Goal: Find specific page/section: Find specific page/section

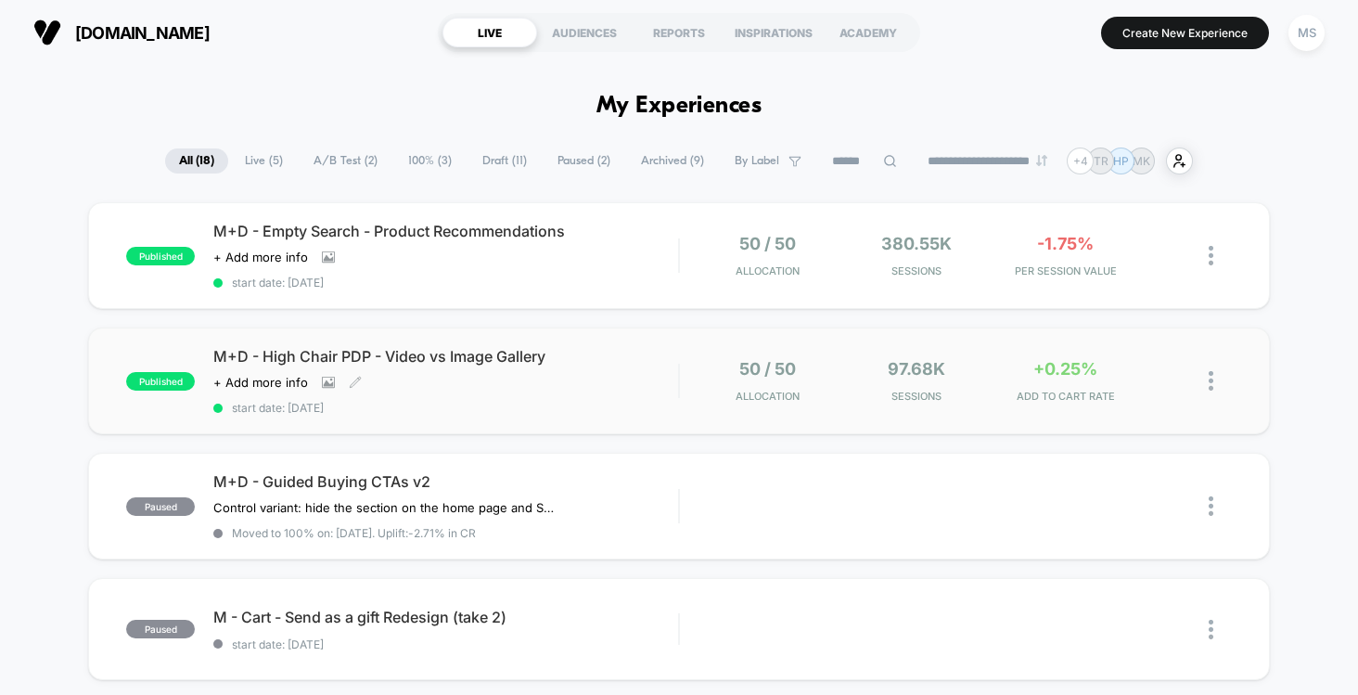
click at [308, 362] on span "M+D - High Chair PDP - Video vs Image Gallery" at bounding box center [445, 356] width 465 height 19
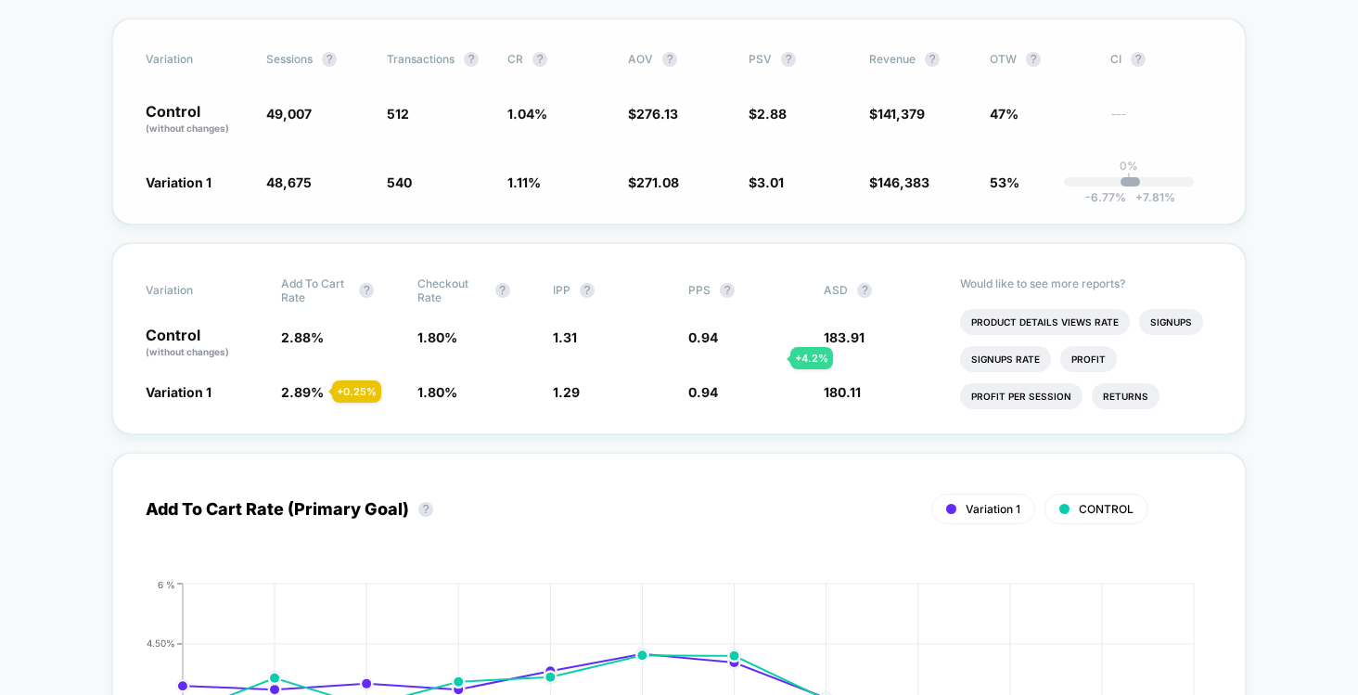
scroll to position [464, 0]
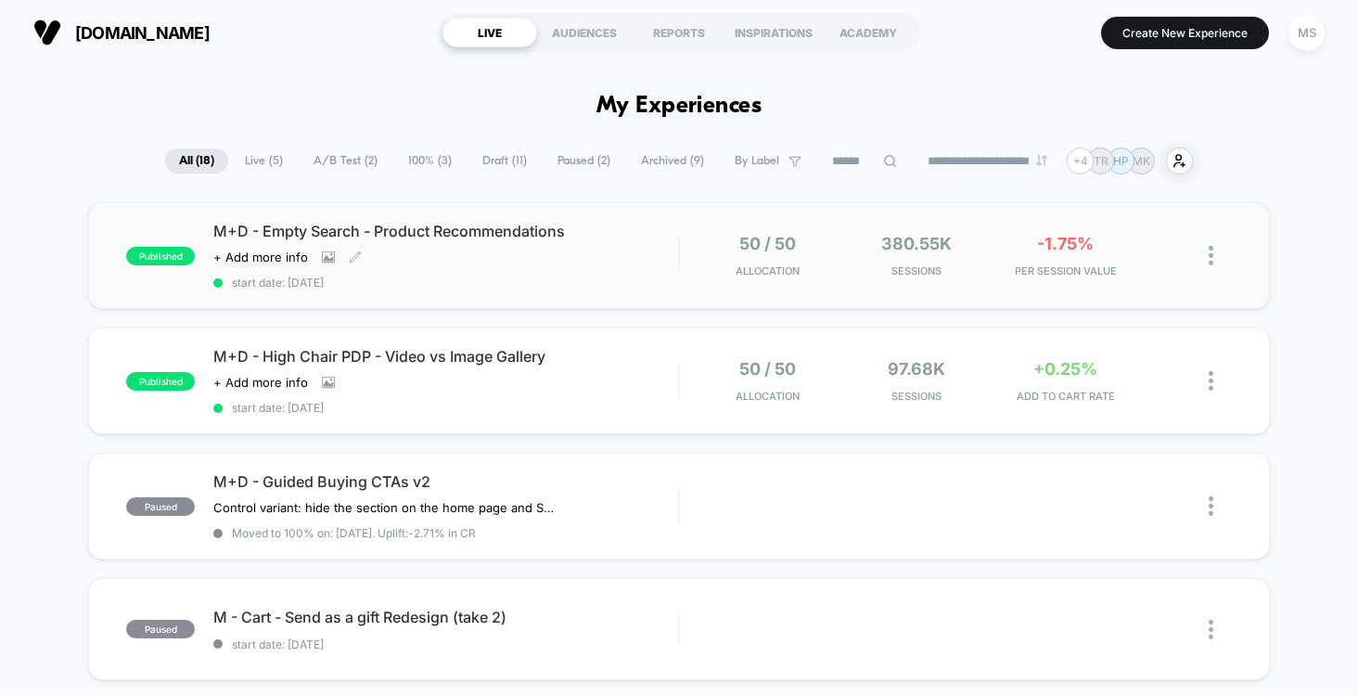
click at [446, 245] on div "M+D - Empty Search - Product Recommendations Click to view images Click to edit…" at bounding box center [445, 256] width 465 height 68
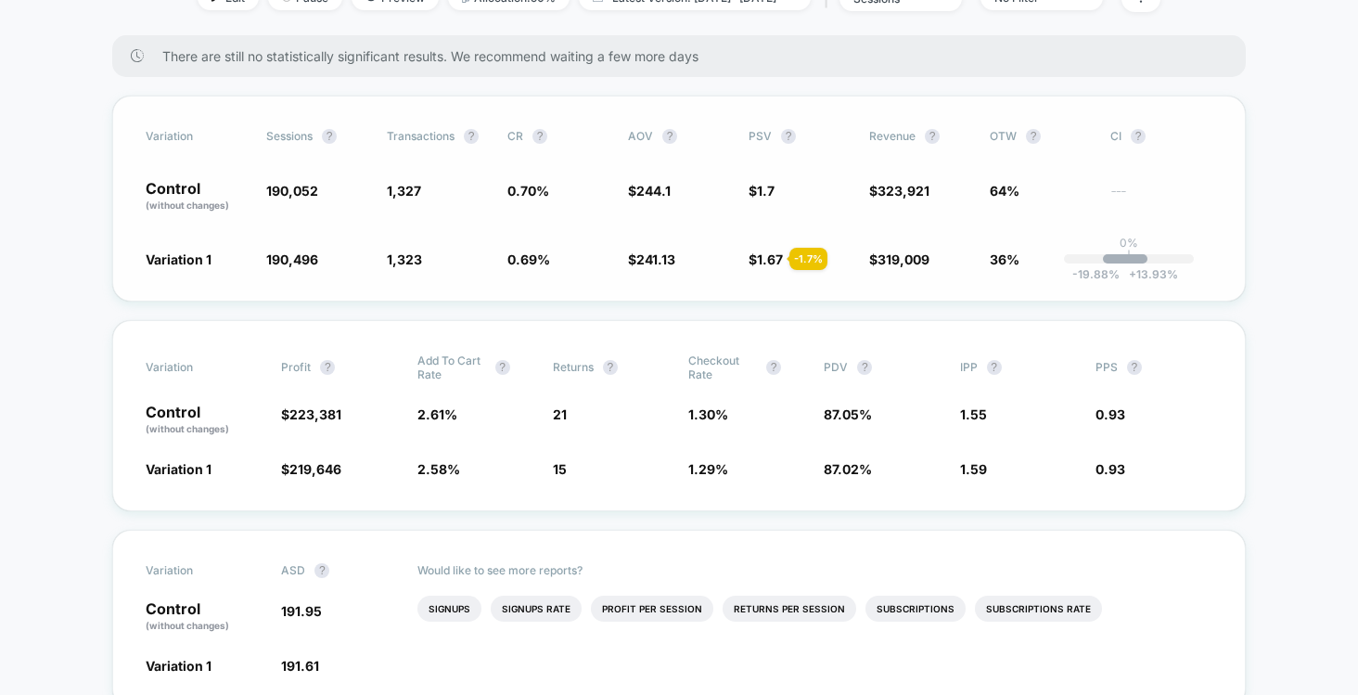
scroll to position [661, 0]
